Goal: Task Accomplishment & Management: Manage account settings

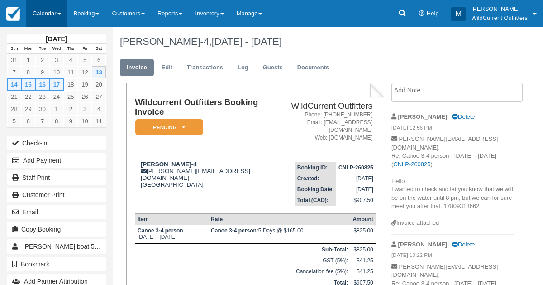
click at [48, 10] on link "Calendar" at bounding box center [46, 13] width 41 height 27
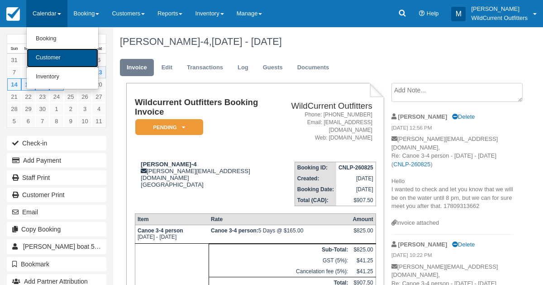
click at [45, 53] on link "Customer" at bounding box center [63, 57] width 72 height 19
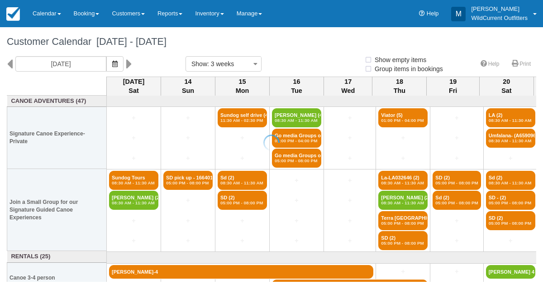
select select
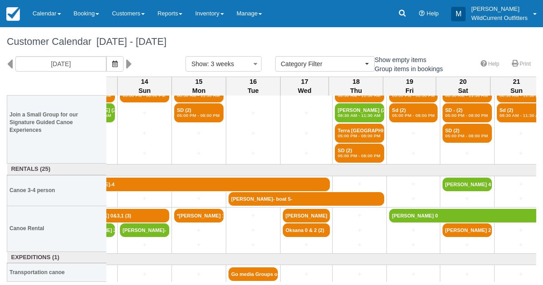
scroll to position [87, 0]
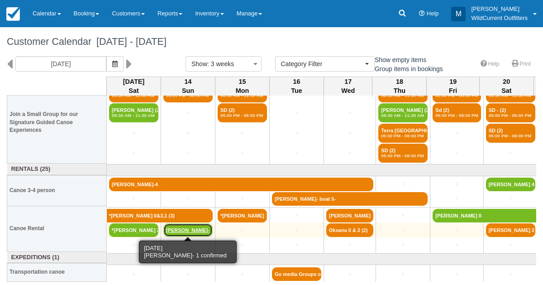
click at [197, 230] on link "[PERSON_NAME]-" at bounding box center [187, 230] width 49 height 14
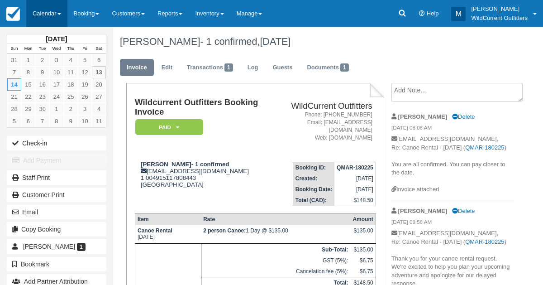
click at [38, 8] on link "Calendar" at bounding box center [46, 13] width 41 height 27
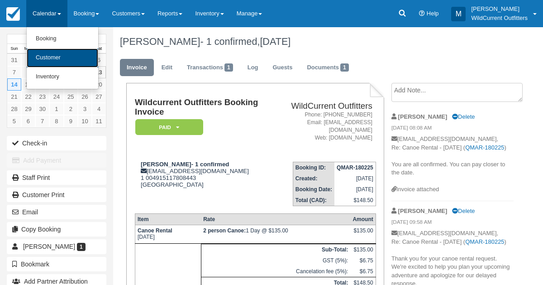
click at [44, 53] on link "Customer" at bounding box center [63, 57] width 72 height 19
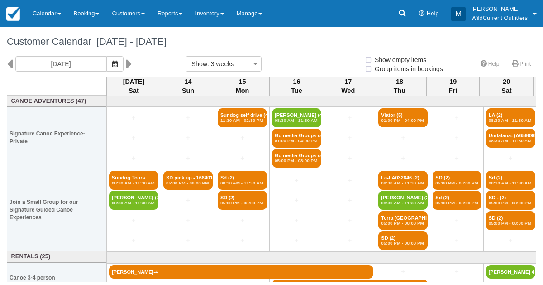
select select
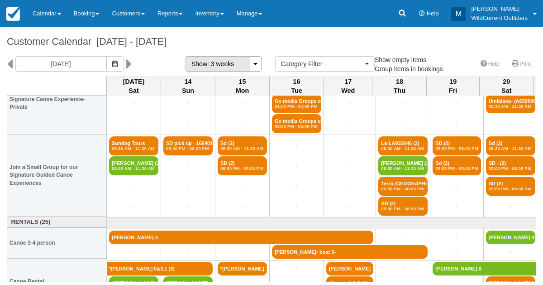
scroll to position [33, 0]
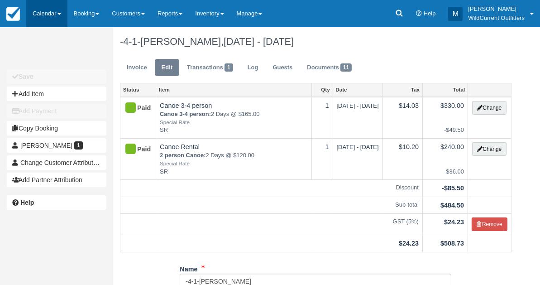
click at [29, 14] on link "Calendar" at bounding box center [46, 13] width 41 height 27
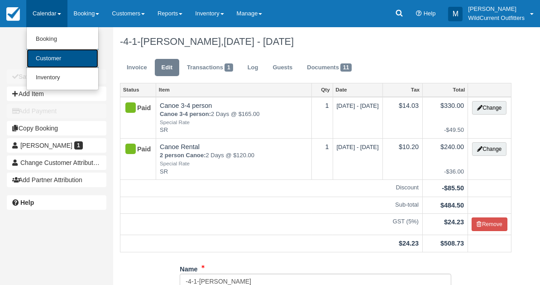
click at [44, 54] on link "Customer" at bounding box center [63, 58] width 72 height 19
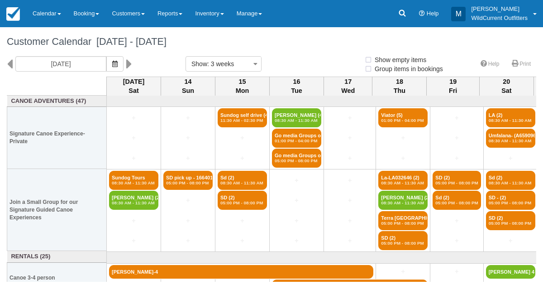
select select
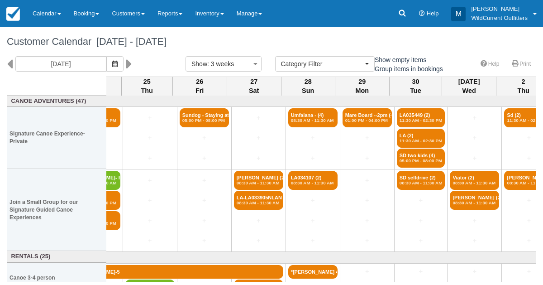
scroll to position [0, 597]
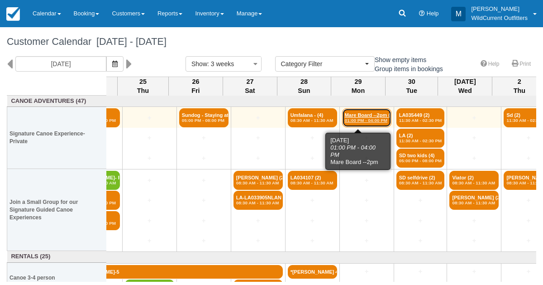
click at [363, 115] on link "Mare Board --2pm (4) 01:00 PM - 04:00 PM" at bounding box center [366, 117] width 49 height 19
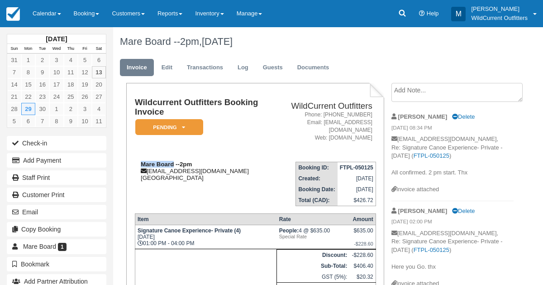
drag, startPoint x: 174, startPoint y: 156, endPoint x: 139, endPoint y: 159, distance: 35.8
click at [139, 161] on div "Mare Board --2pm purehagar@yahoo.com Canada" at bounding box center [203, 171] width 136 height 20
click at [175, 161] on strong "Mare Board --2pm" at bounding box center [166, 164] width 51 height 7
drag, startPoint x: 175, startPoint y: 156, endPoint x: 138, endPoint y: 155, distance: 37.1
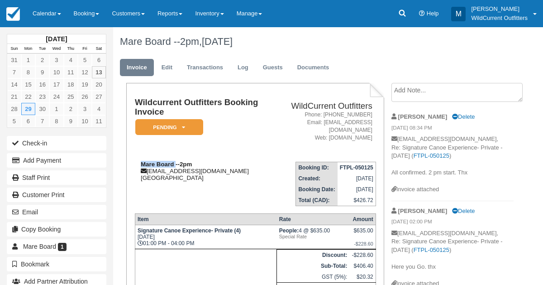
click at [138, 161] on div "Mare Board --2pm purehagar@yahoo.com Canada" at bounding box center [203, 171] width 136 height 20
copy strong "Mare Board"
click at [34, 14] on link "Calendar" at bounding box center [46, 13] width 41 height 27
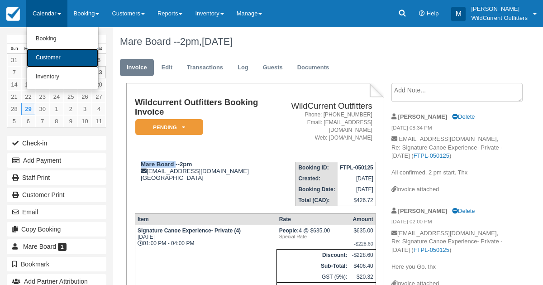
click at [40, 57] on link "Customer" at bounding box center [63, 57] width 72 height 19
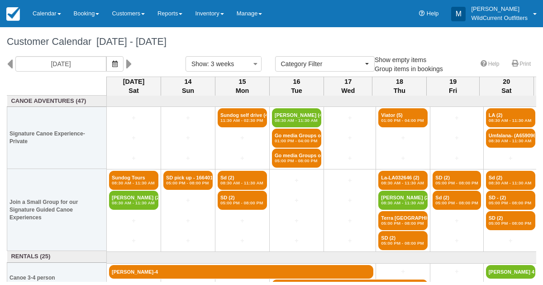
select select
click at [540, 43] on div "Customer Calendar [DATE] - [DATE]" at bounding box center [271, 41] width 543 height 29
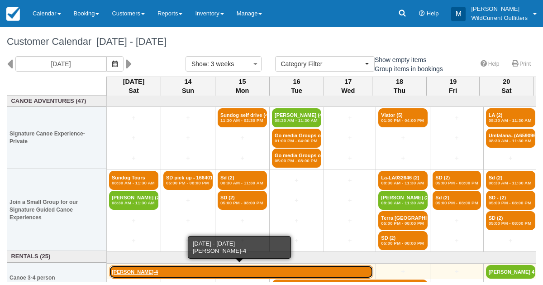
click at [182, 274] on link "[PERSON_NAME]-4" at bounding box center [241, 272] width 264 height 14
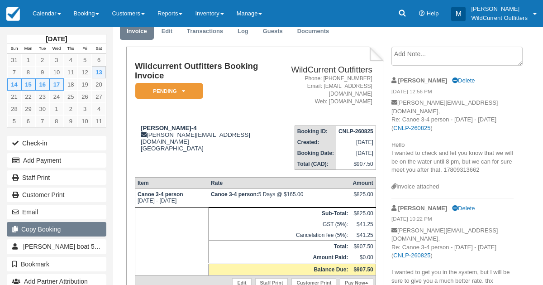
scroll to position [30, 0]
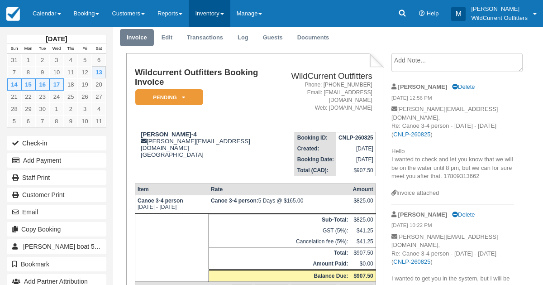
click at [224, 19] on link "Inventory" at bounding box center [209, 13] width 41 height 27
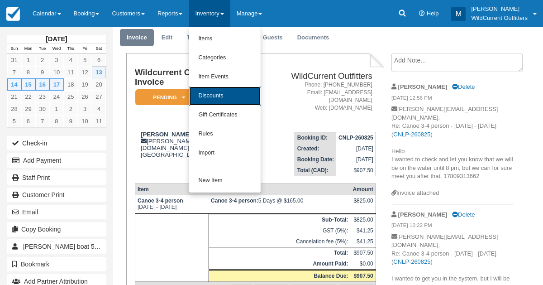
click at [221, 95] on link "Discounts" at bounding box center [225, 95] width 72 height 19
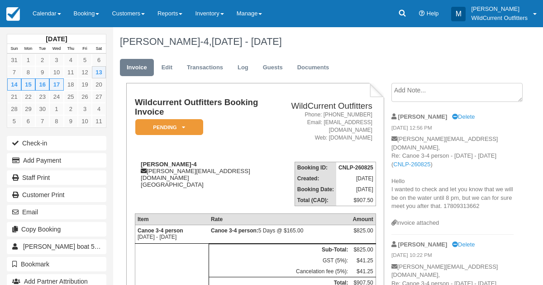
scroll to position [30, 0]
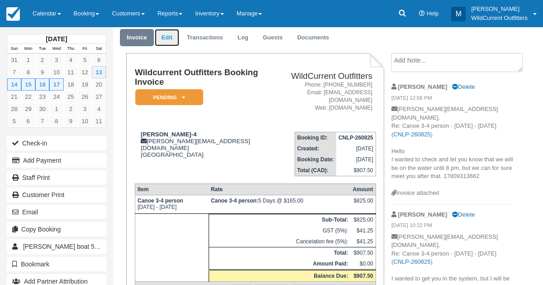
click at [169, 39] on link "Edit" at bounding box center [167, 38] width 24 height 18
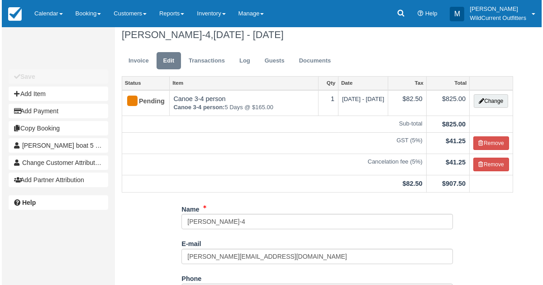
scroll to position [4, 0]
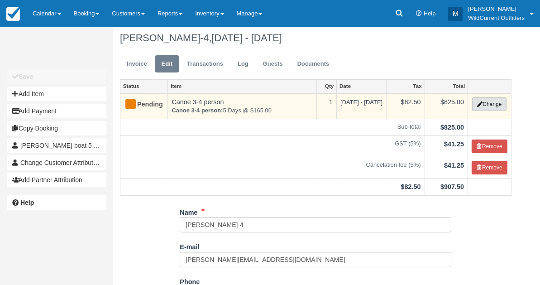
click at [482, 105] on button "Change" at bounding box center [489, 104] width 34 height 14
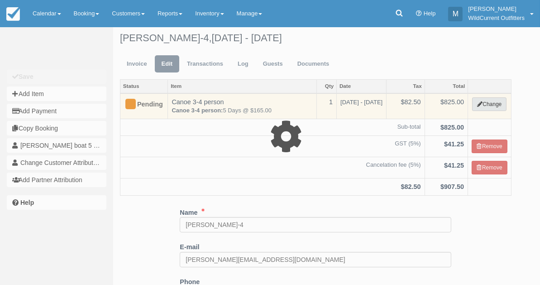
select select "7"
type input "825.00"
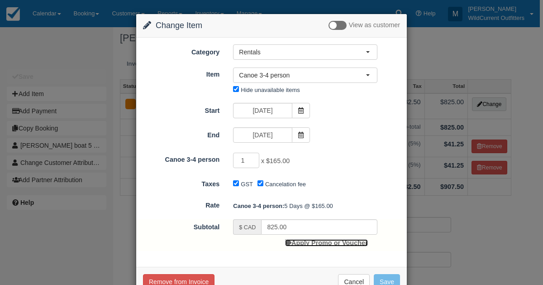
click at [298, 244] on link "Apply Promo or Voucher" at bounding box center [326, 242] width 82 height 7
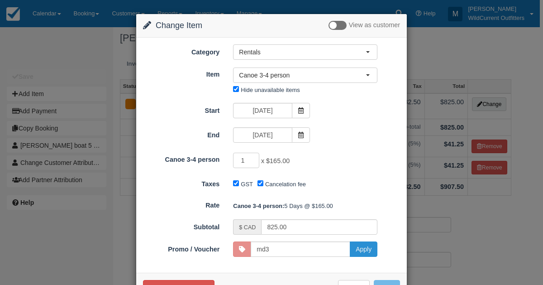
click at [365, 250] on button "Apply" at bounding box center [364, 248] width 28 height 15
type input "MD3"
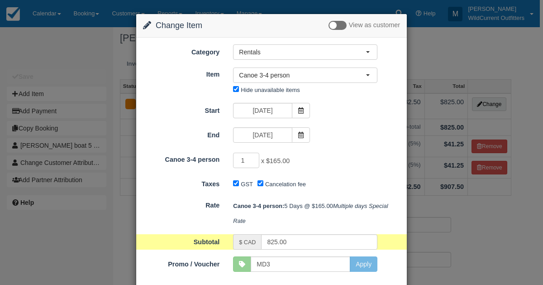
scroll to position [45, 0]
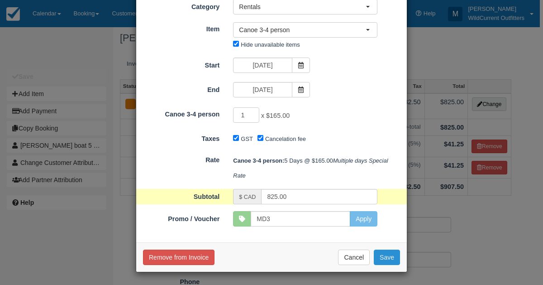
click at [382, 253] on button "Save" at bounding box center [387, 257] width 26 height 15
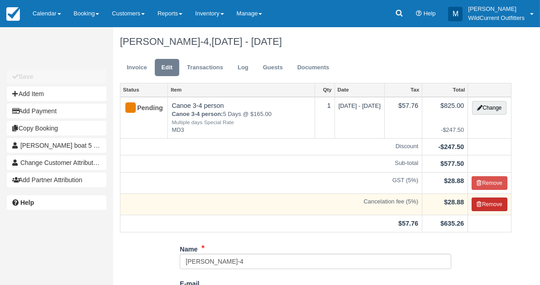
click at [481, 206] on button "Remove" at bounding box center [490, 204] width 36 height 14
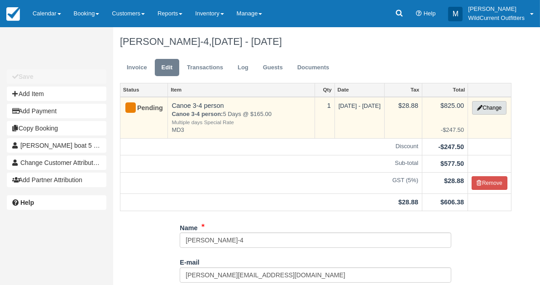
click at [487, 109] on button "Change" at bounding box center [489, 108] width 34 height 14
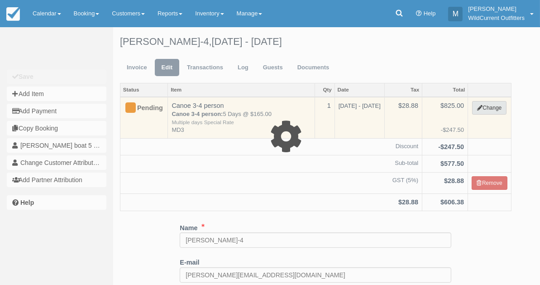
select select "7"
type input "825.00"
type input "MD3"
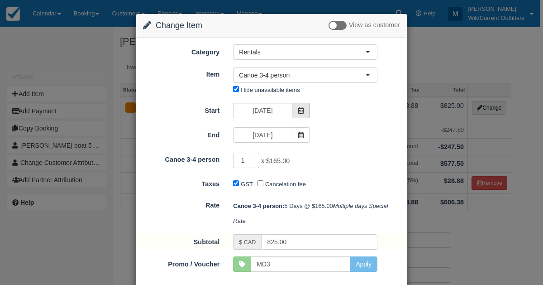
click at [298, 110] on icon at bounding box center [301, 110] width 6 height 6
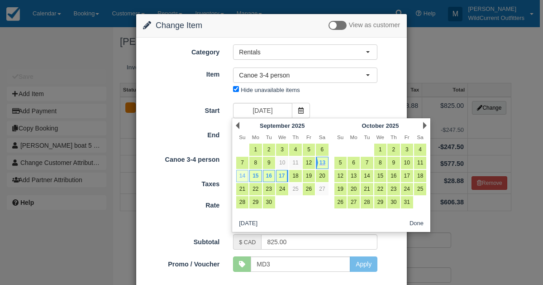
click at [241, 176] on link "14" at bounding box center [242, 176] width 12 height 12
type input "09/14/25"
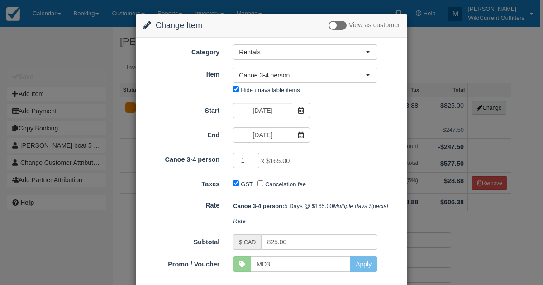
type input "660.00"
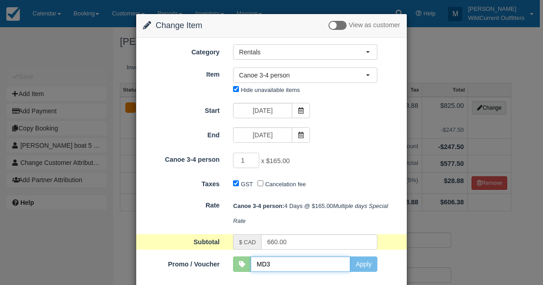
click at [307, 264] on input "MD3" at bounding box center [301, 263] width 100 height 15
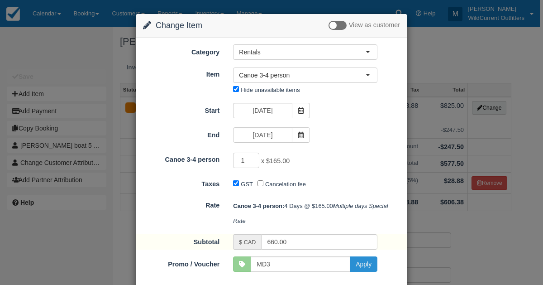
click at [363, 266] on button "Apply" at bounding box center [364, 263] width 28 height 15
type input "MD3"
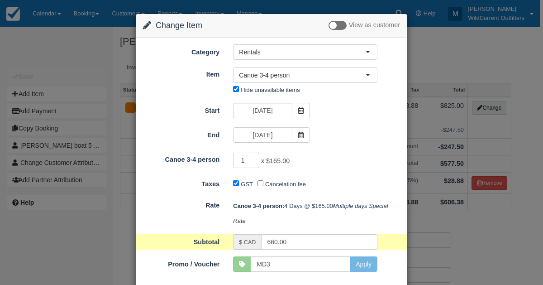
scroll to position [45, 0]
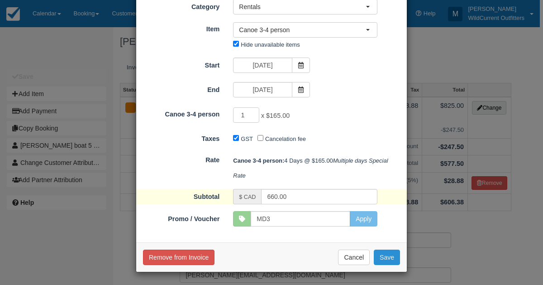
click at [384, 262] on button "Save" at bounding box center [387, 257] width 26 height 15
checkbox input "false"
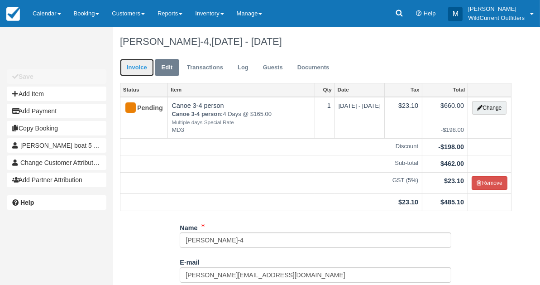
click at [133, 65] on link "Invoice" at bounding box center [137, 68] width 34 height 18
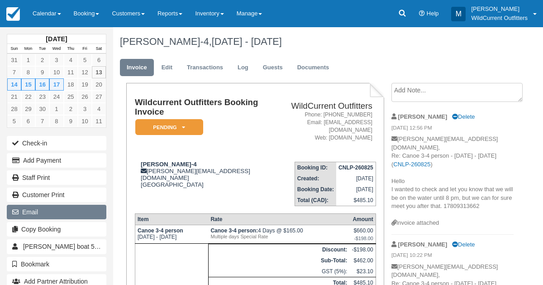
click at [43, 208] on button "Email" at bounding box center [57, 212] width 100 height 14
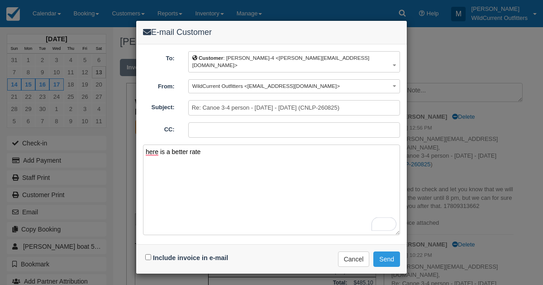
type textarea "here is a better rate"
click at [150, 254] on input "Include invoice in e-mail" at bounding box center [148, 257] width 6 height 6
checkbox input "true"
click at [380, 251] on button "Send" at bounding box center [387, 258] width 27 height 15
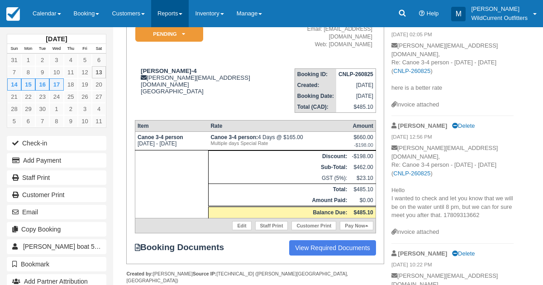
scroll to position [221, 0]
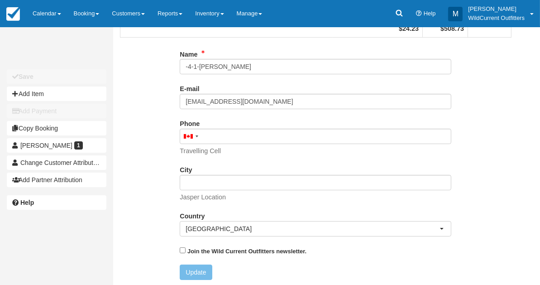
scroll to position [215, 0]
click at [44, 13] on link "Calendar" at bounding box center [46, 13] width 41 height 27
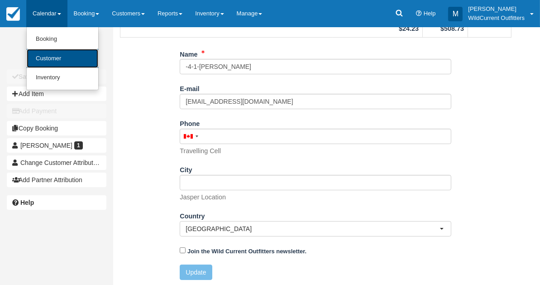
click at [48, 59] on link "Customer" at bounding box center [63, 58] width 72 height 19
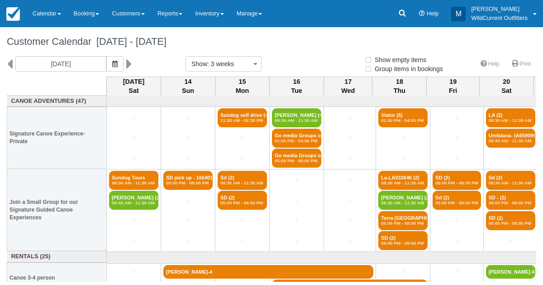
select select
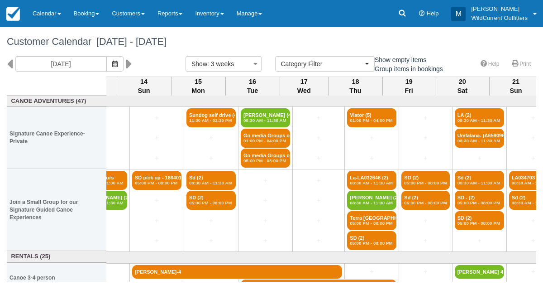
scroll to position [0, 87]
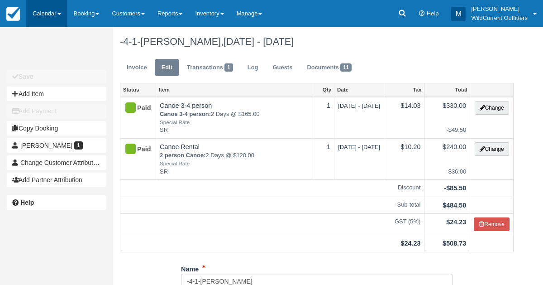
click at [38, 14] on link "Calendar" at bounding box center [46, 13] width 41 height 27
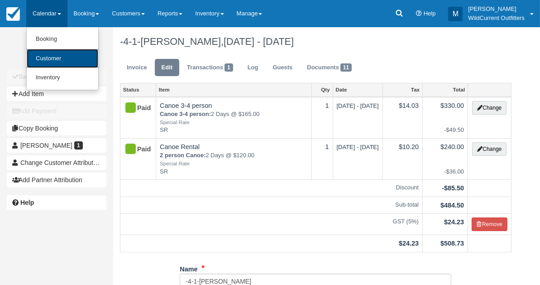
click at [42, 56] on link "Customer" at bounding box center [63, 58] width 72 height 19
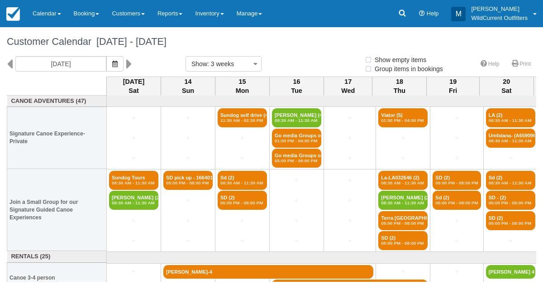
select select
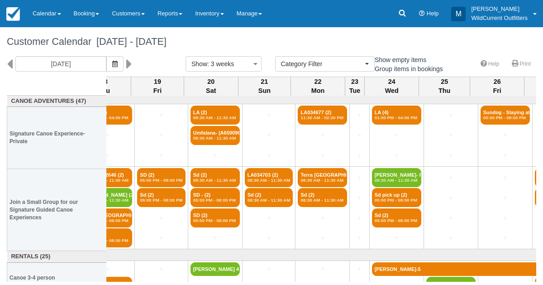
scroll to position [0, 296]
